Goal: Task Accomplishment & Management: Manage account settings

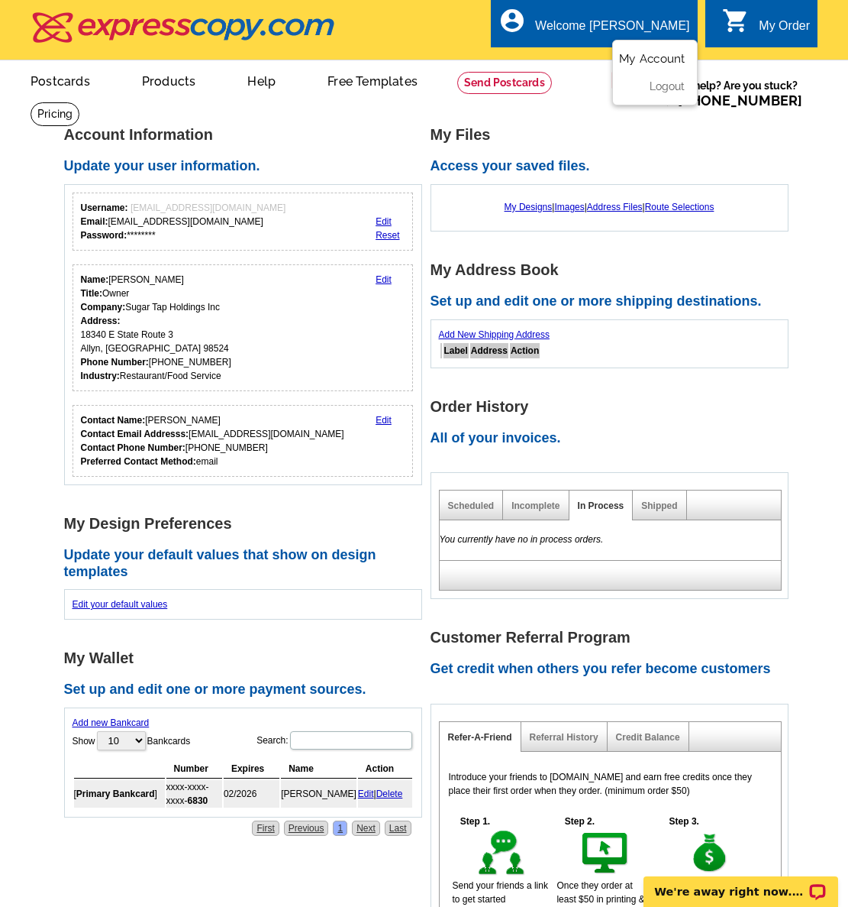
click at [645, 56] on link "My Account" at bounding box center [652, 59] width 66 height 14
click at [668, 508] on link "Shipped" at bounding box center [660, 505] width 36 height 11
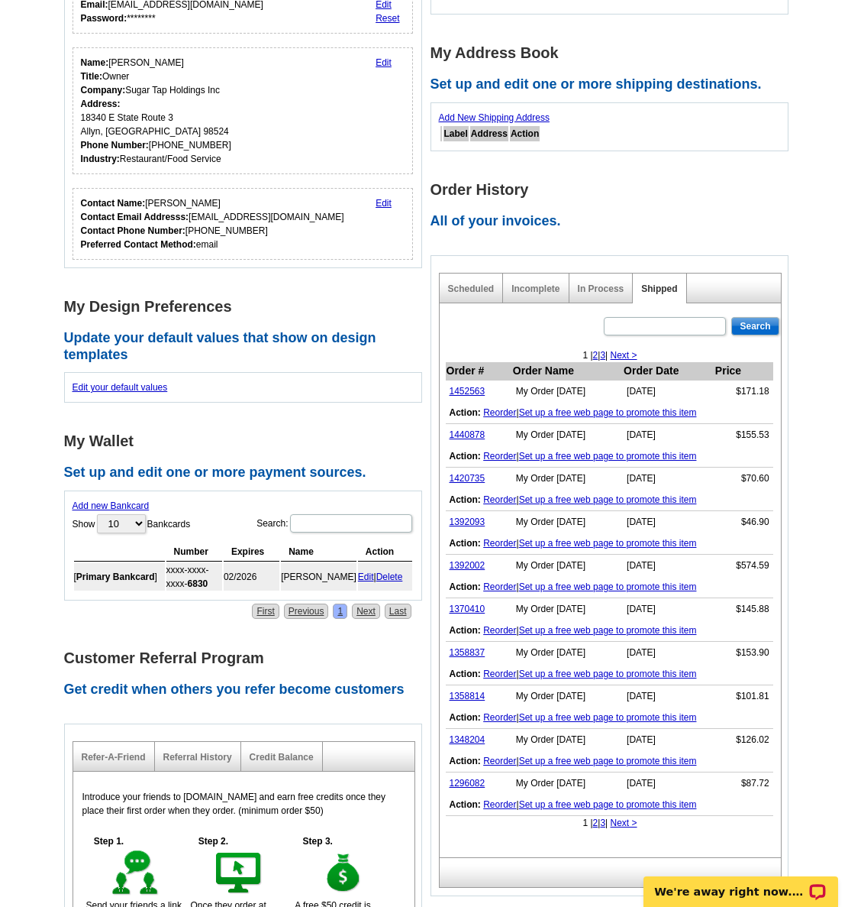
scroll to position [382, 0]
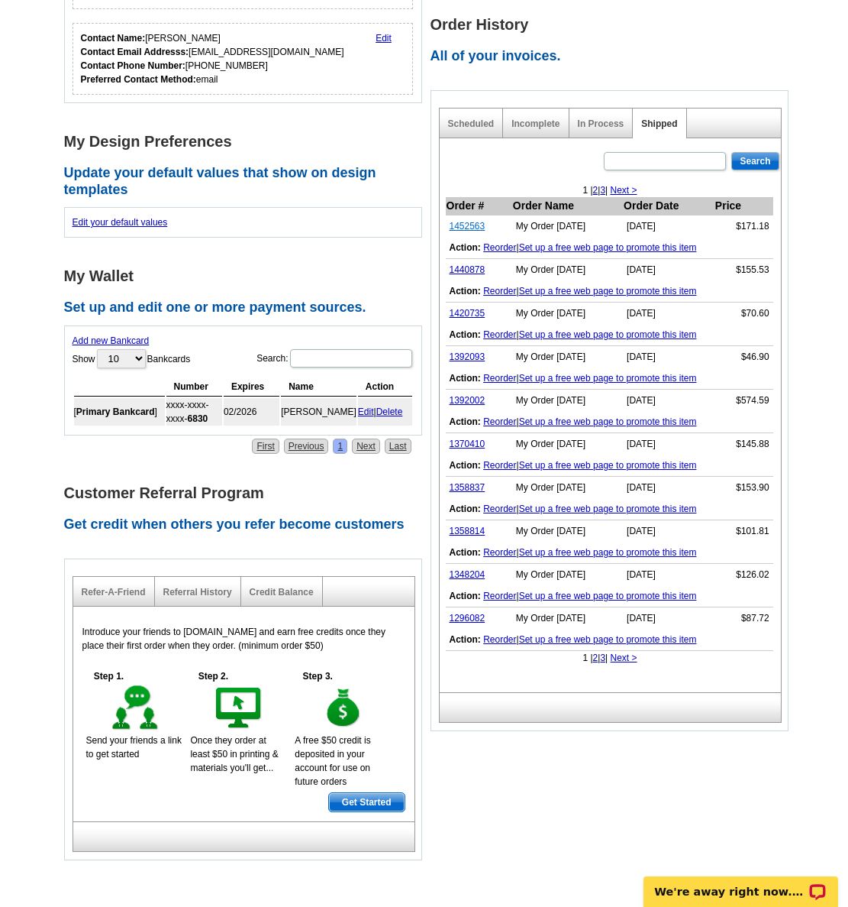
click at [464, 228] on link "1452563" at bounding box center [468, 226] width 36 height 11
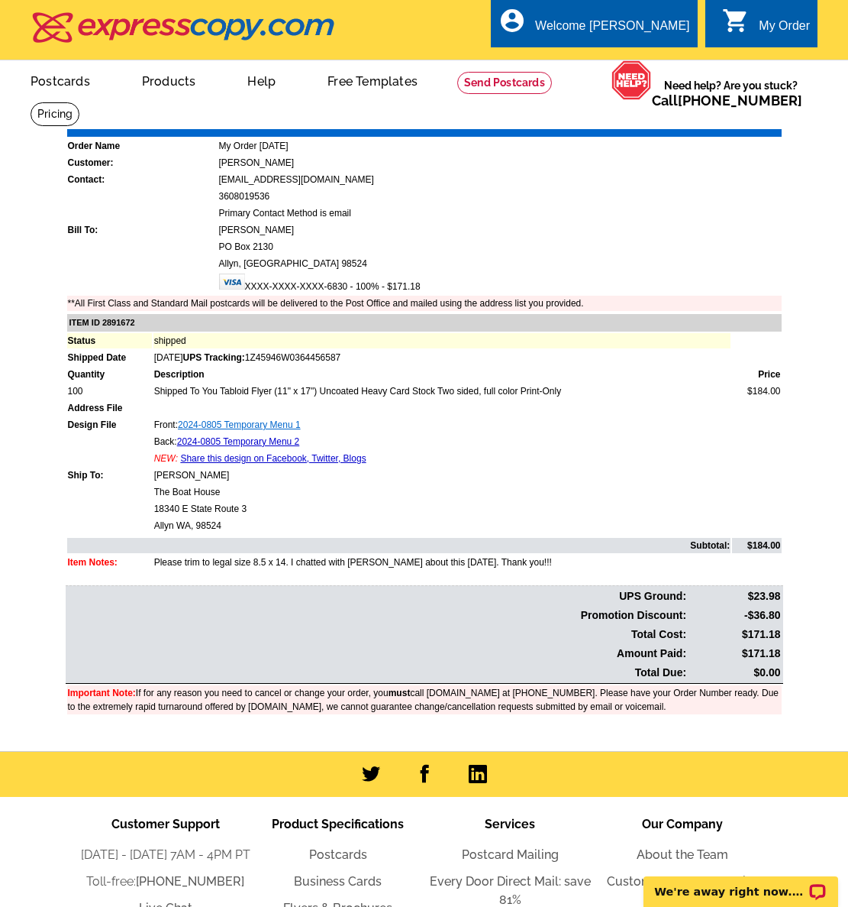
click at [215, 425] on link "2024-0805 Temporary Menu 1" at bounding box center [239, 424] width 123 height 11
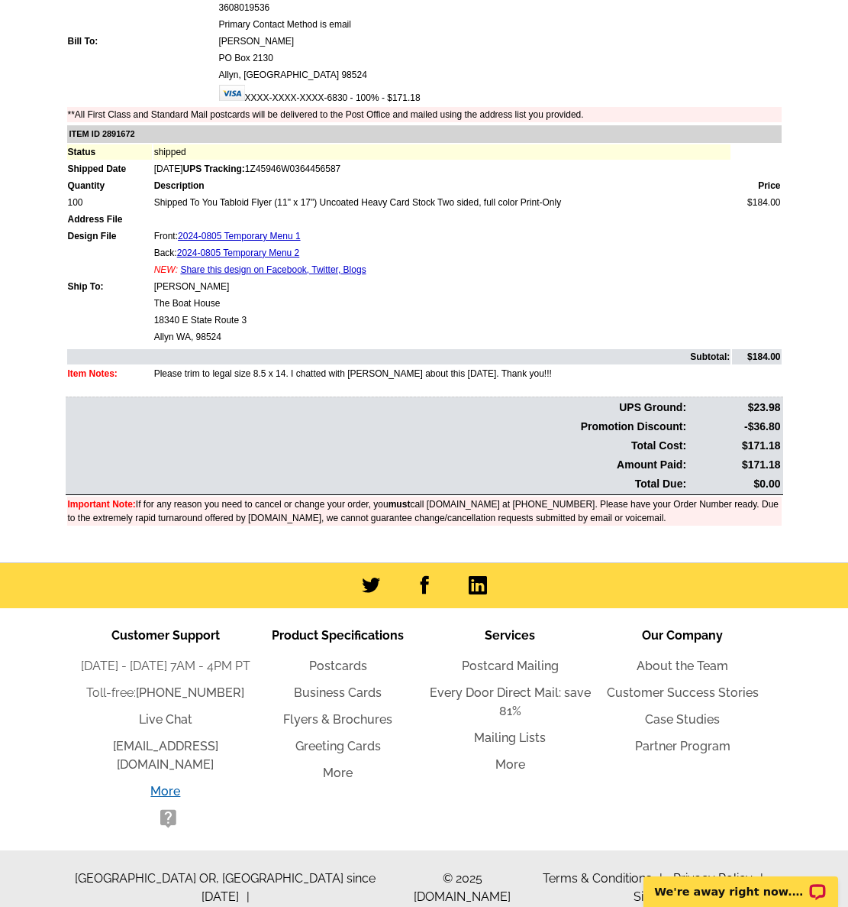
click at [173, 790] on link "More" at bounding box center [165, 791] width 30 height 15
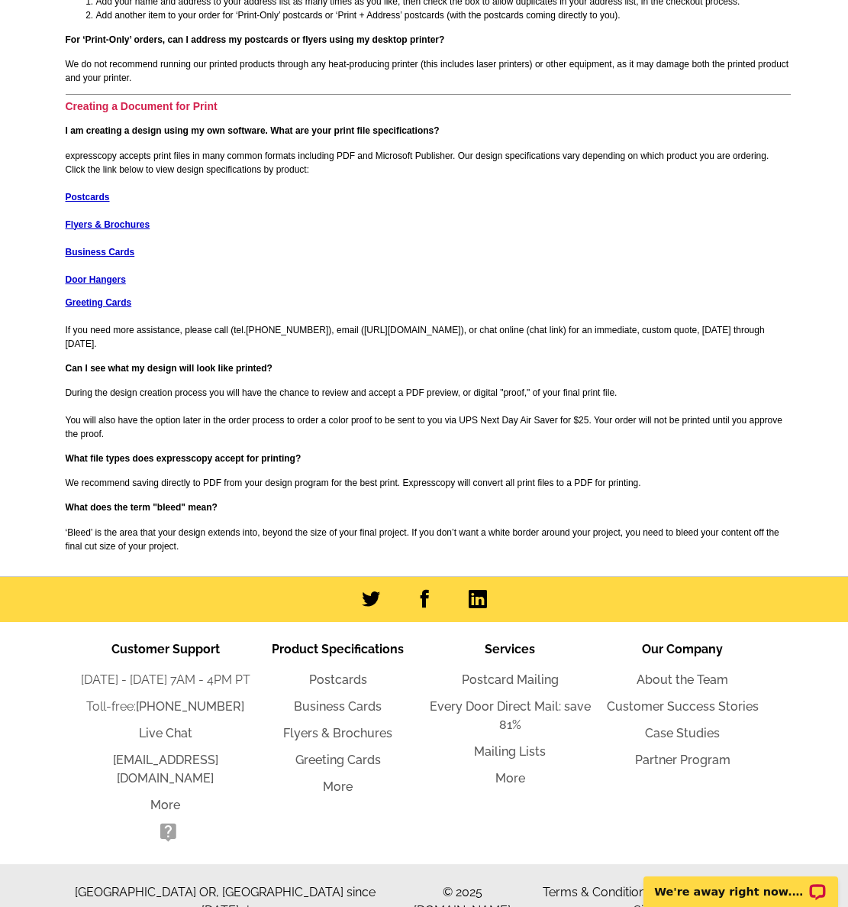
scroll to position [1794, 0]
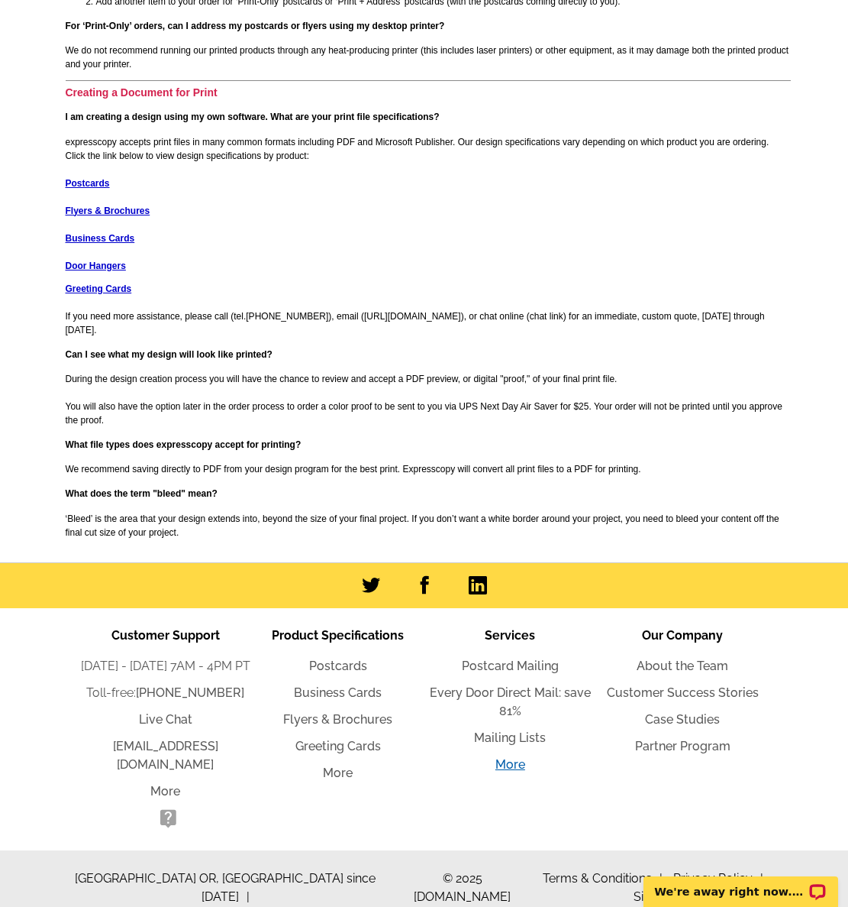
click at [512, 768] on link "More" at bounding box center [511, 764] width 30 height 15
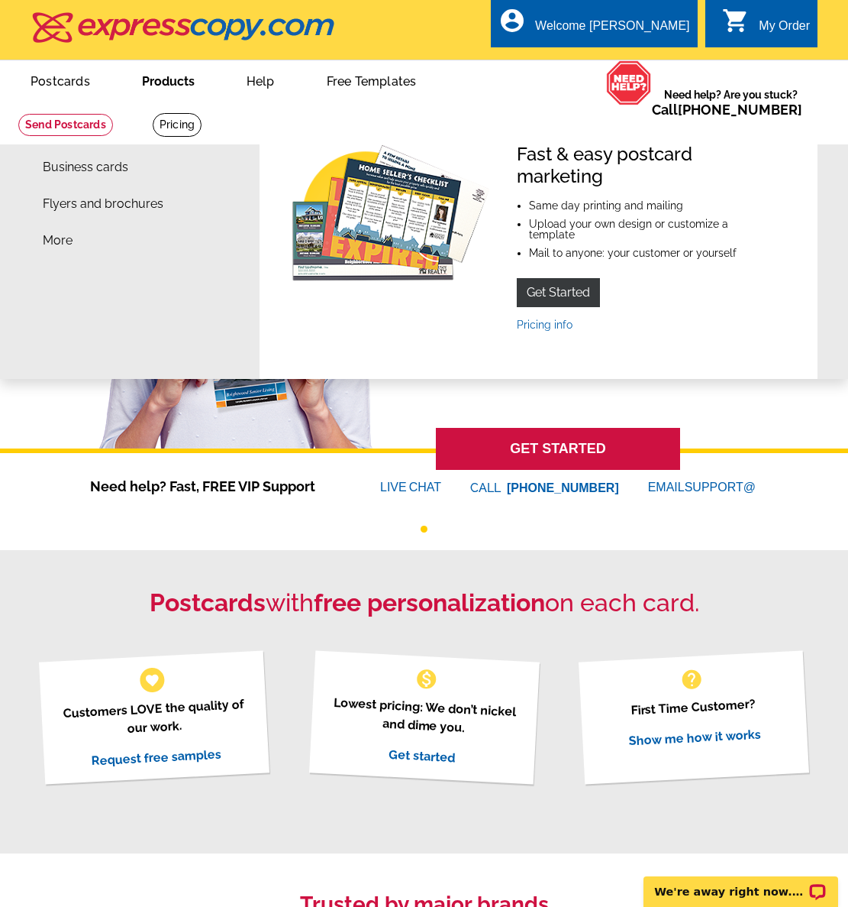
click at [171, 97] on link "Products" at bounding box center [169, 80] width 102 height 36
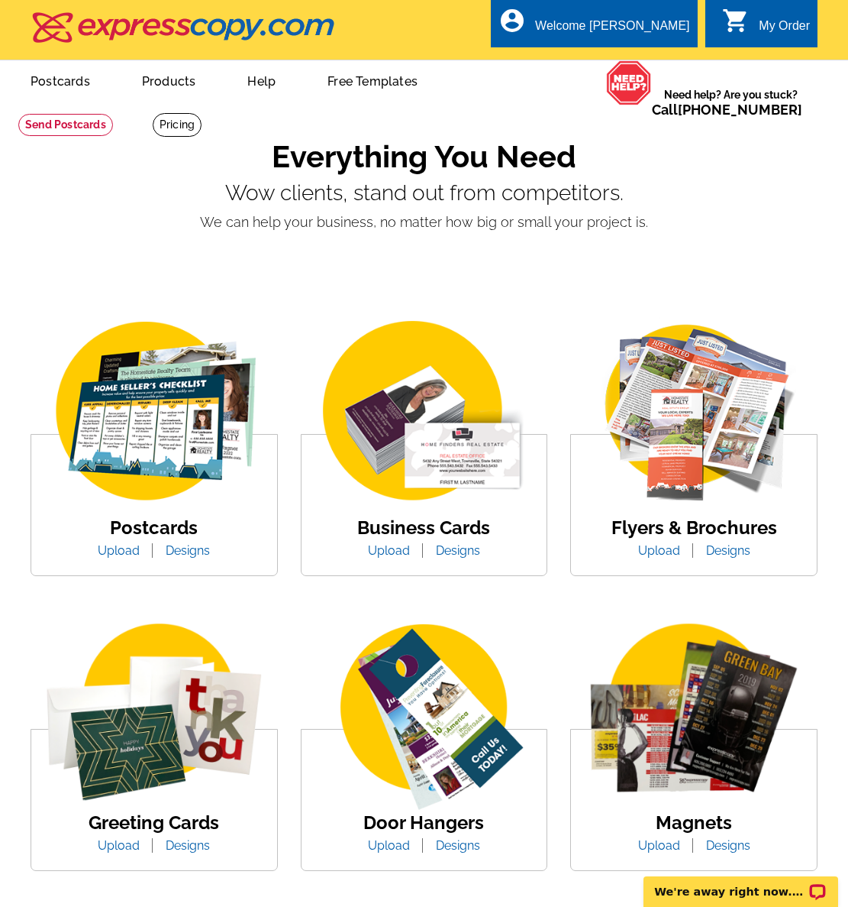
click at [701, 415] on img at bounding box center [694, 411] width 246 height 189
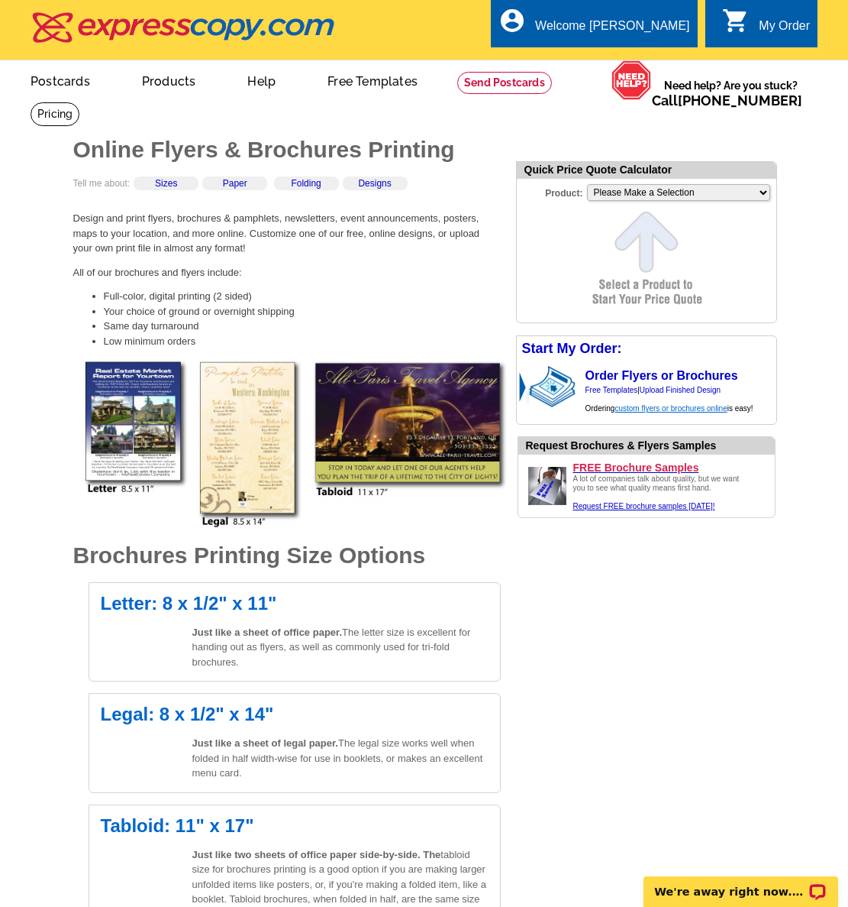
click at [649, 412] on link "custom flyers or brochures online" at bounding box center [671, 408] width 112 height 8
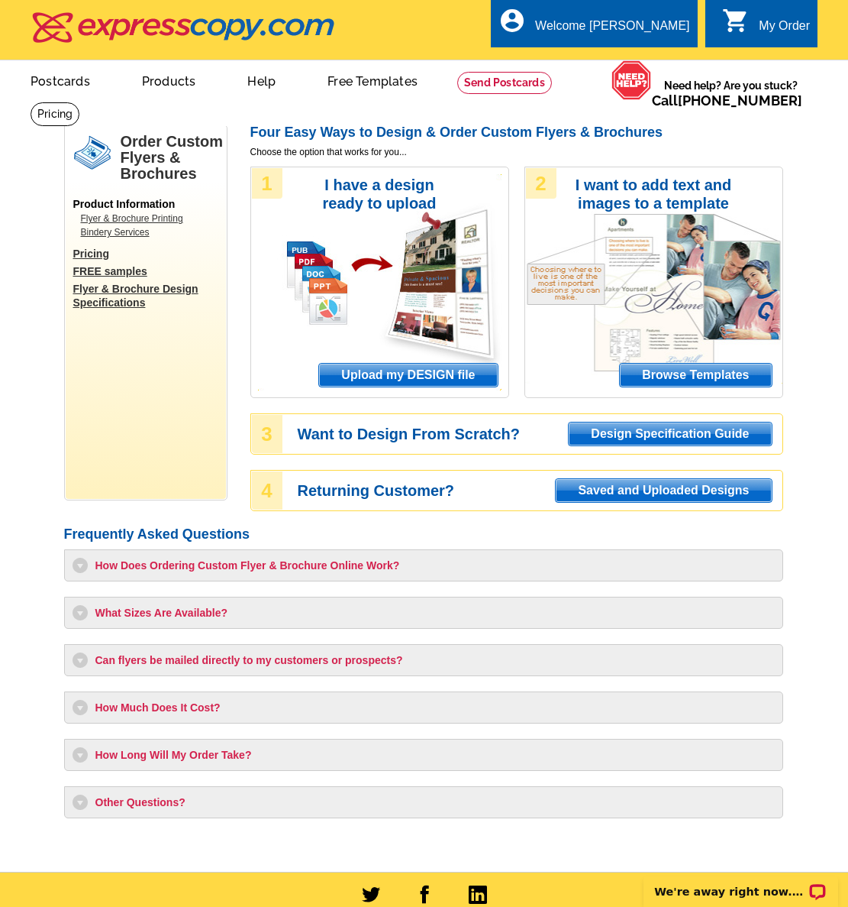
click at [146, 754] on h3 "How Long Will My Order Take?" at bounding box center [424, 754] width 703 height 15
